Goal: Task Accomplishment & Management: Complete application form

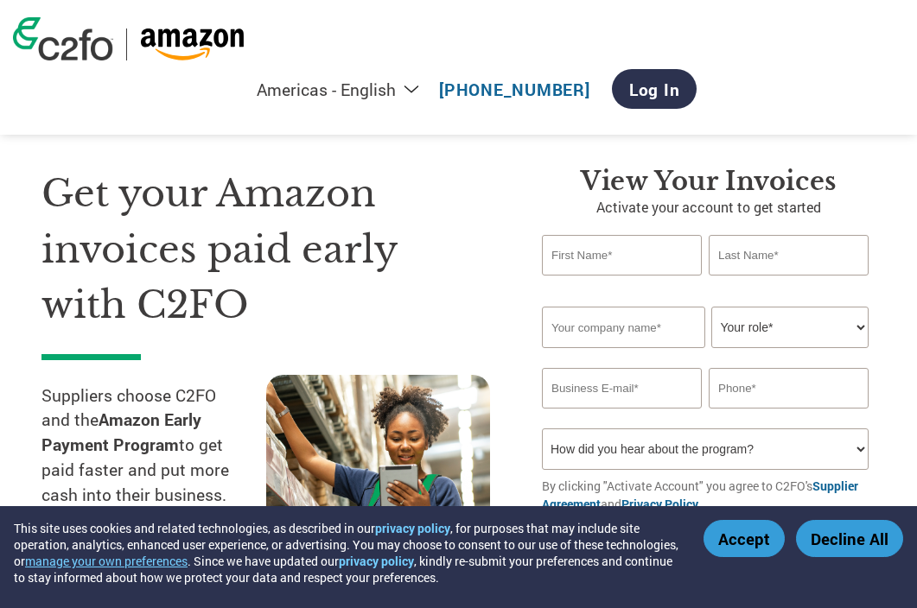
click at [639, 251] on input "text" at bounding box center [622, 255] width 160 height 41
type input "[PERSON_NAME]"
type input "[EMAIL_ADDRESS][DOMAIN_NAME]"
type input "07709995370"
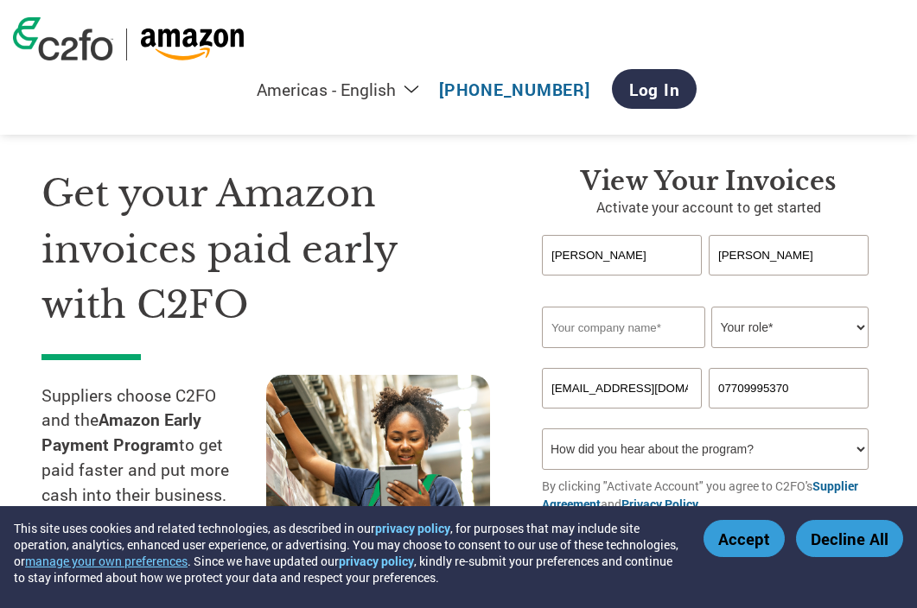
click at [624, 329] on input "text" at bounding box center [623, 327] width 163 height 41
type input "[PERSON_NAME] Logistics"
click at [728, 348] on select "Your role* CFO Controller Credit Manager Finance Director Treasurer CEO Preside…" at bounding box center [789, 327] width 157 height 41
select select "CEO"
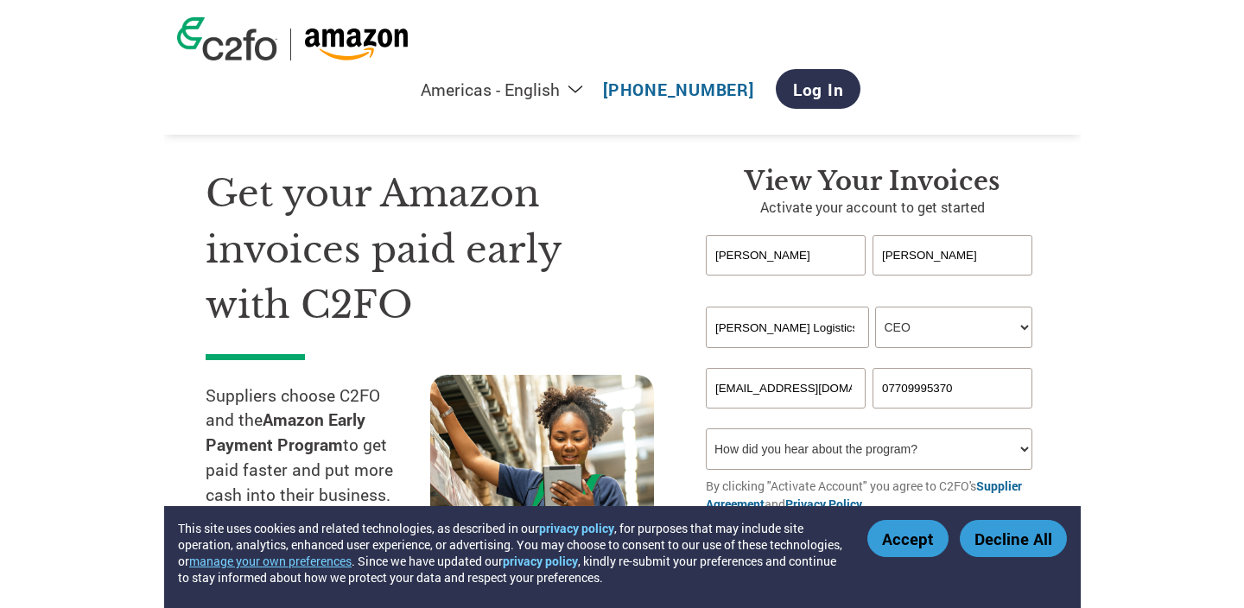
scroll to position [50, 0]
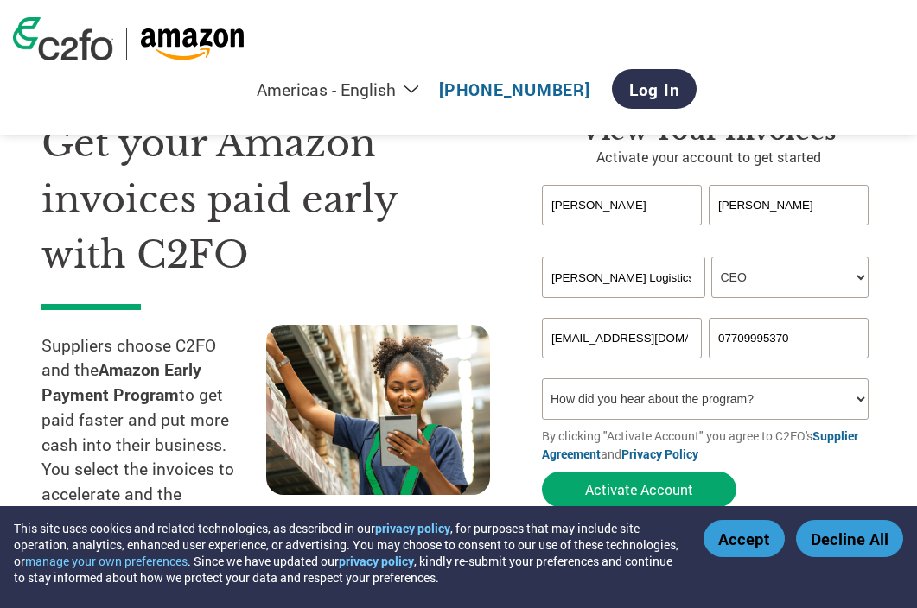
drag, startPoint x: 682, startPoint y: 343, endPoint x: 449, endPoint y: 343, distance: 232.4
click at [449, 343] on div "Get your Amazon invoices paid early with C2FO Suppliers choose C2FO and the Ama…" at bounding box center [458, 315] width 834 height 537
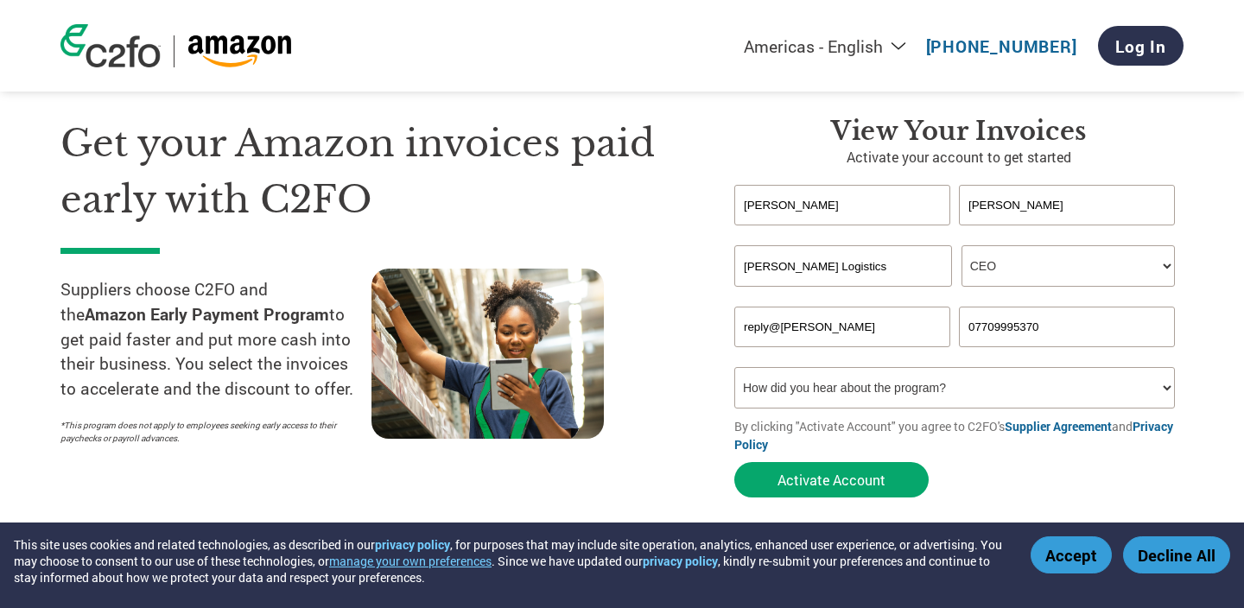
type input "[EMAIL_ADDRESS][DOMAIN_NAME]"
drag, startPoint x: 1048, startPoint y: 328, endPoint x: 793, endPoint y: 312, distance: 255.4
click at [793, 312] on div "[EMAIL_ADDRESS][DOMAIN_NAME] 07709995370" at bounding box center [958, 327] width 449 height 41
type input "9172211070"
click at [916, 385] on select "How did you hear about the program? Received a letter Email Social Media Online…" at bounding box center [954, 387] width 441 height 41
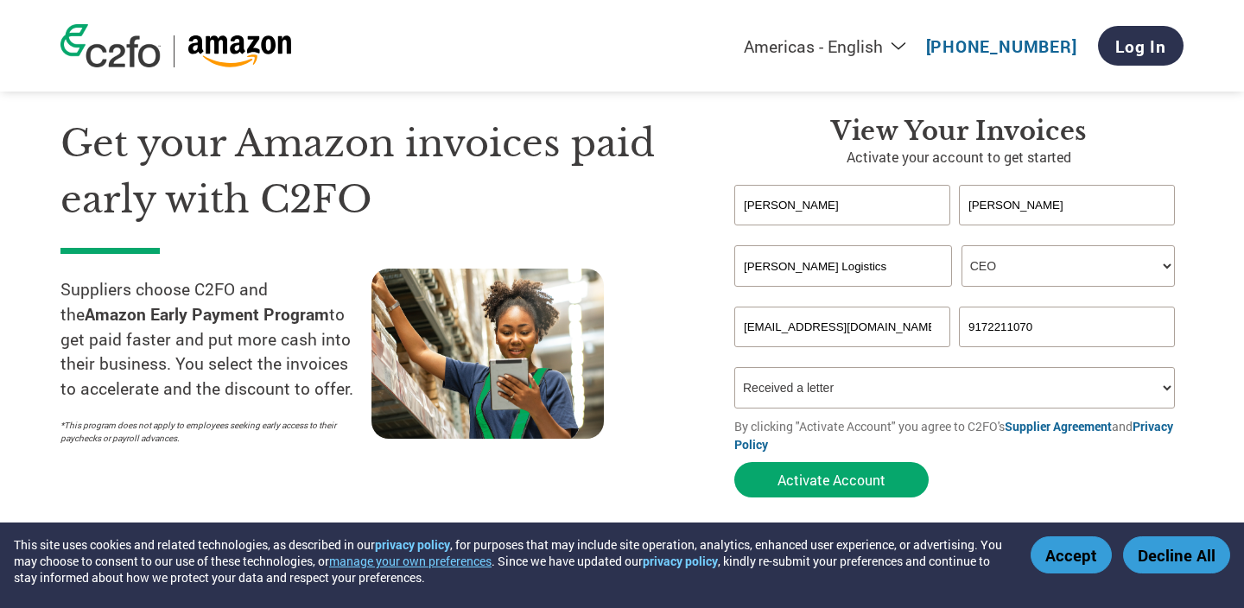
click at [840, 400] on select "How did you hear about the program? Received a letter Email Social Media Online…" at bounding box center [954, 387] width 441 height 41
select select "Social Media"
click at [795, 409] on select "How did you hear about the program? Received a letter Email Social Media Online…" at bounding box center [954, 387] width 441 height 41
click at [816, 479] on button "Activate Account" at bounding box center [831, 479] width 194 height 35
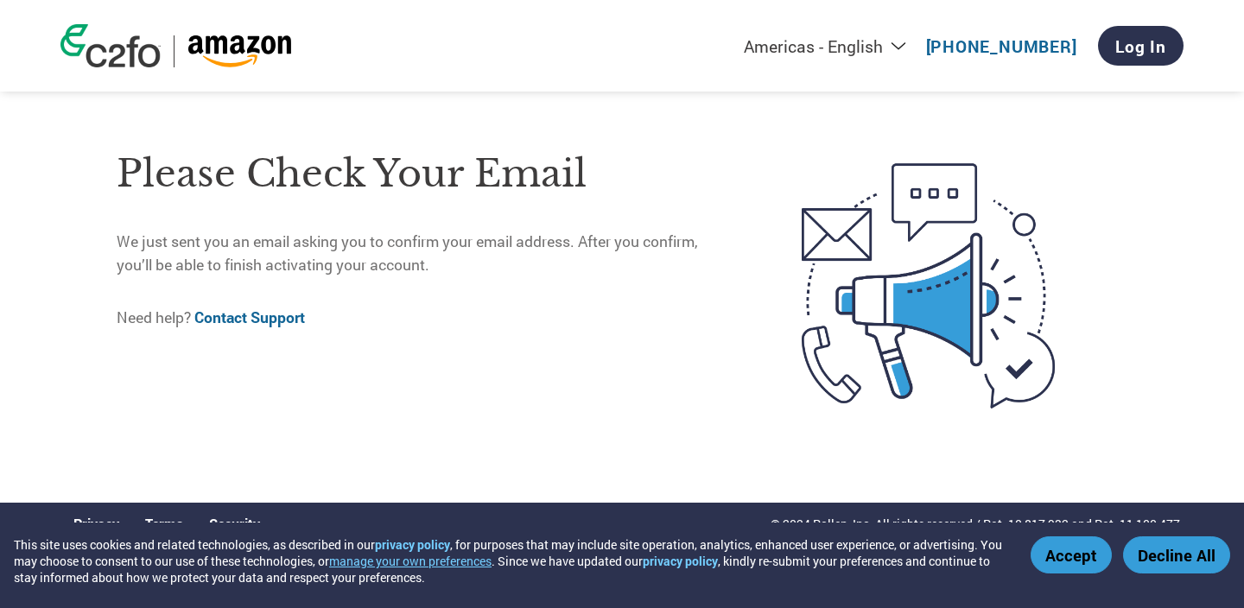
click at [916, 559] on button "Accept" at bounding box center [1071, 554] width 81 height 37
